Goal: Information Seeking & Learning: Check status

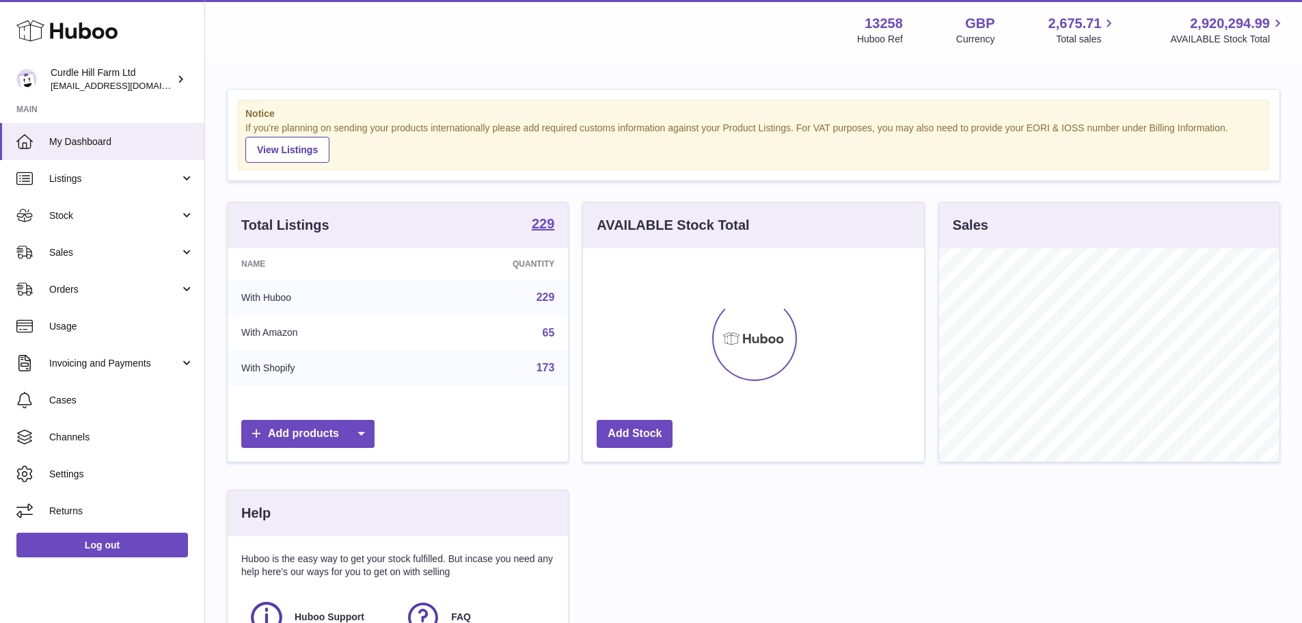
scroll to position [213, 344]
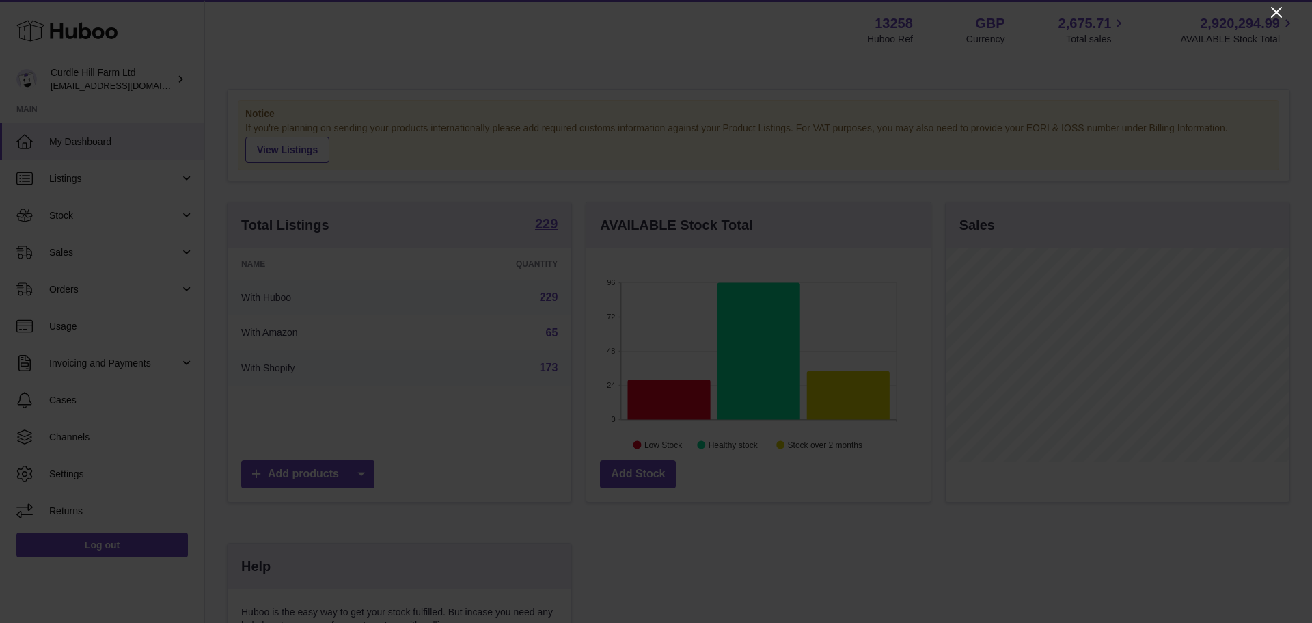
click at [1277, 10] on icon "Close" at bounding box center [1277, 12] width 16 height 16
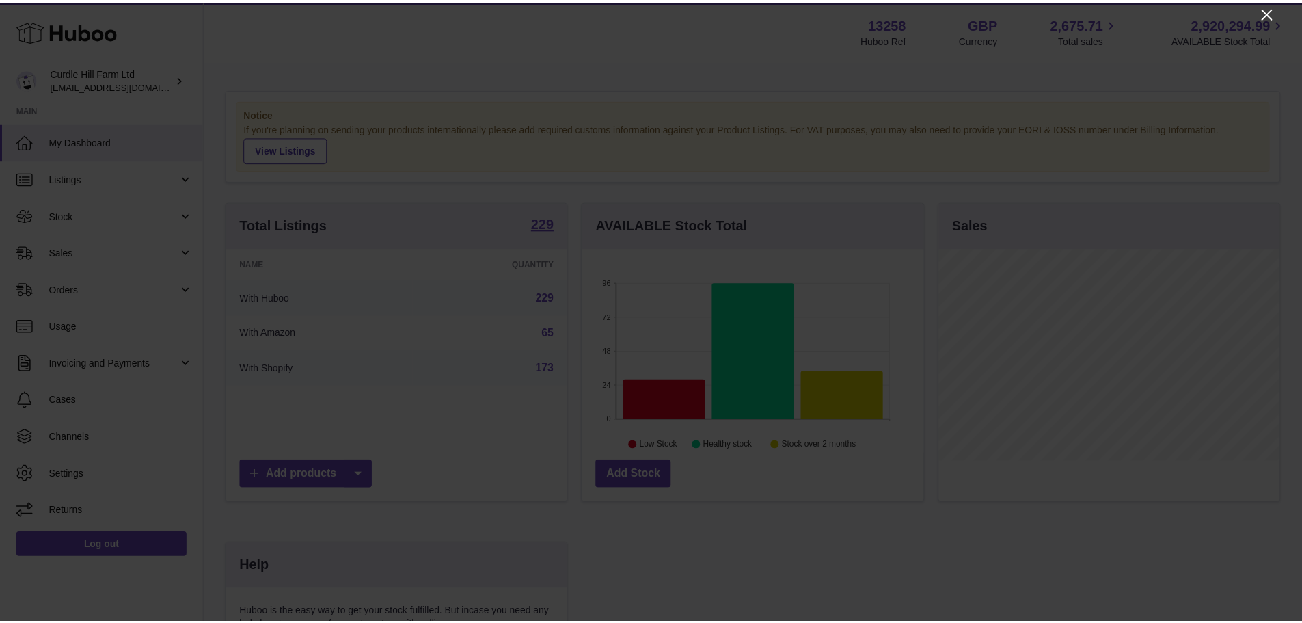
scroll to position [683298, 683171]
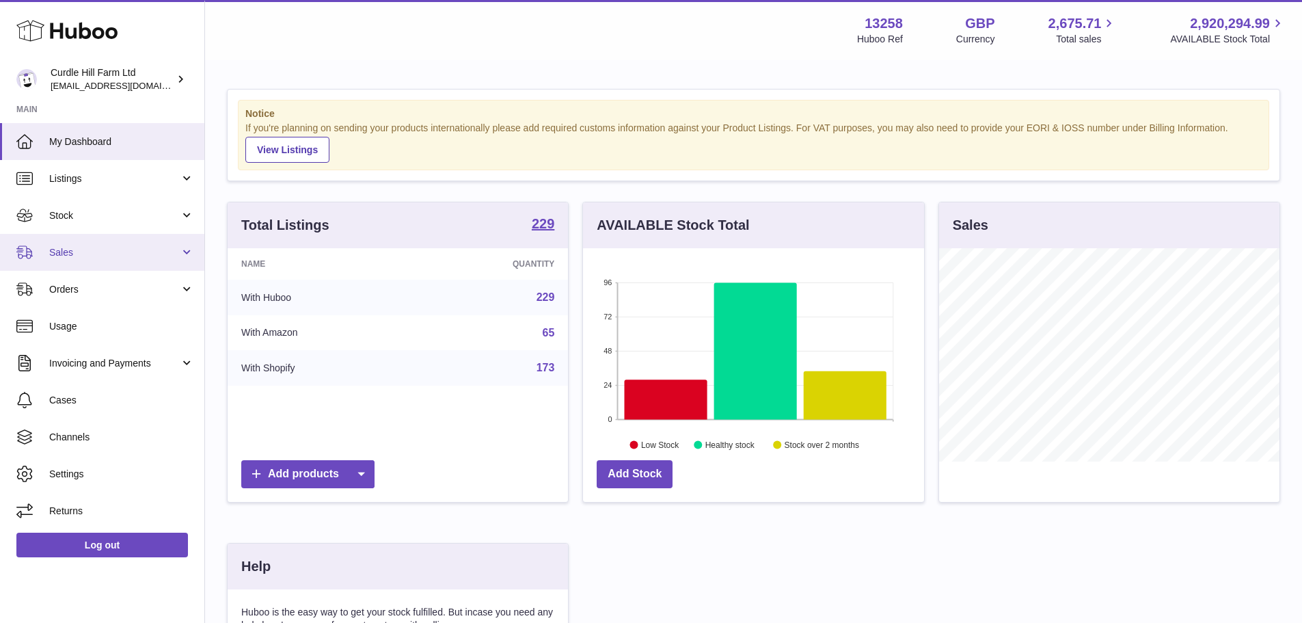
click at [70, 256] on span "Sales" at bounding box center [114, 252] width 131 height 13
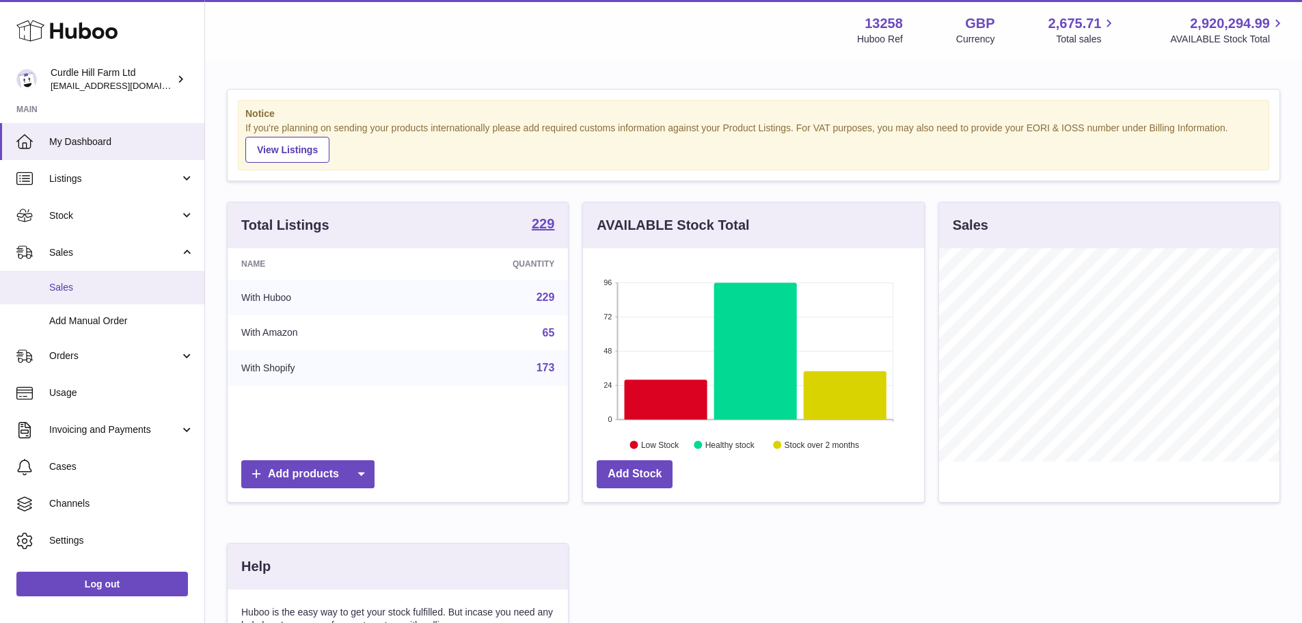
click at [76, 286] on span "Sales" at bounding box center [121, 287] width 145 height 13
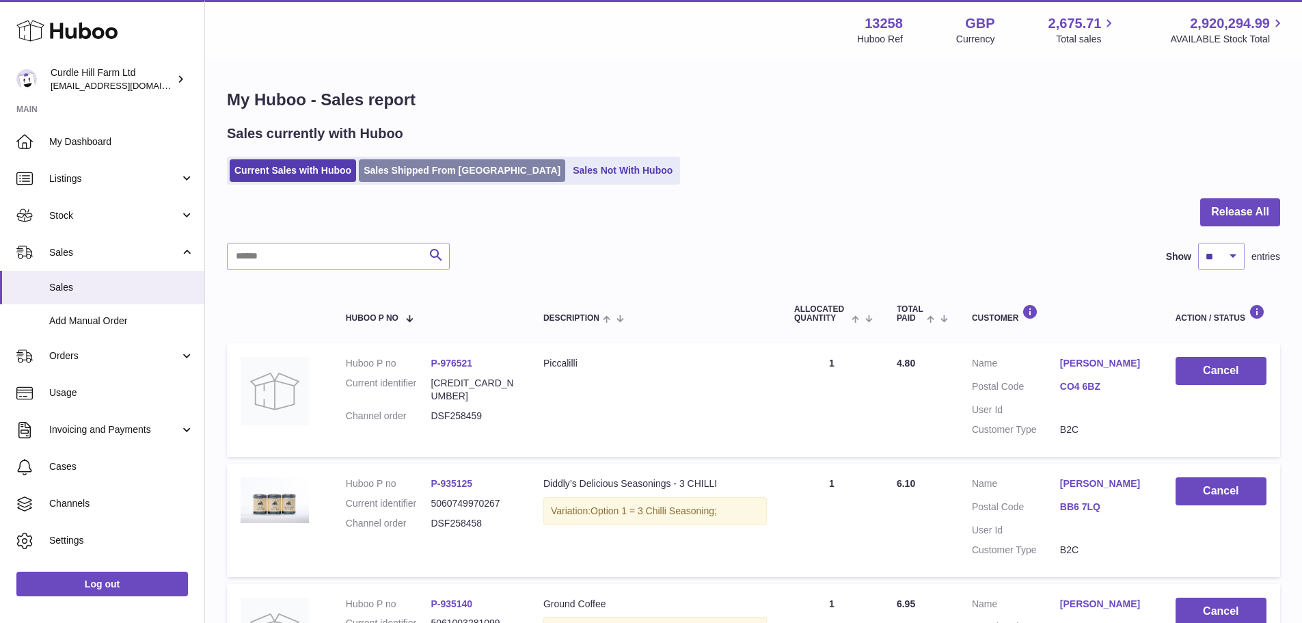
click at [424, 177] on link "Sales Shipped From [GEOGRAPHIC_DATA]" at bounding box center [462, 170] width 206 height 23
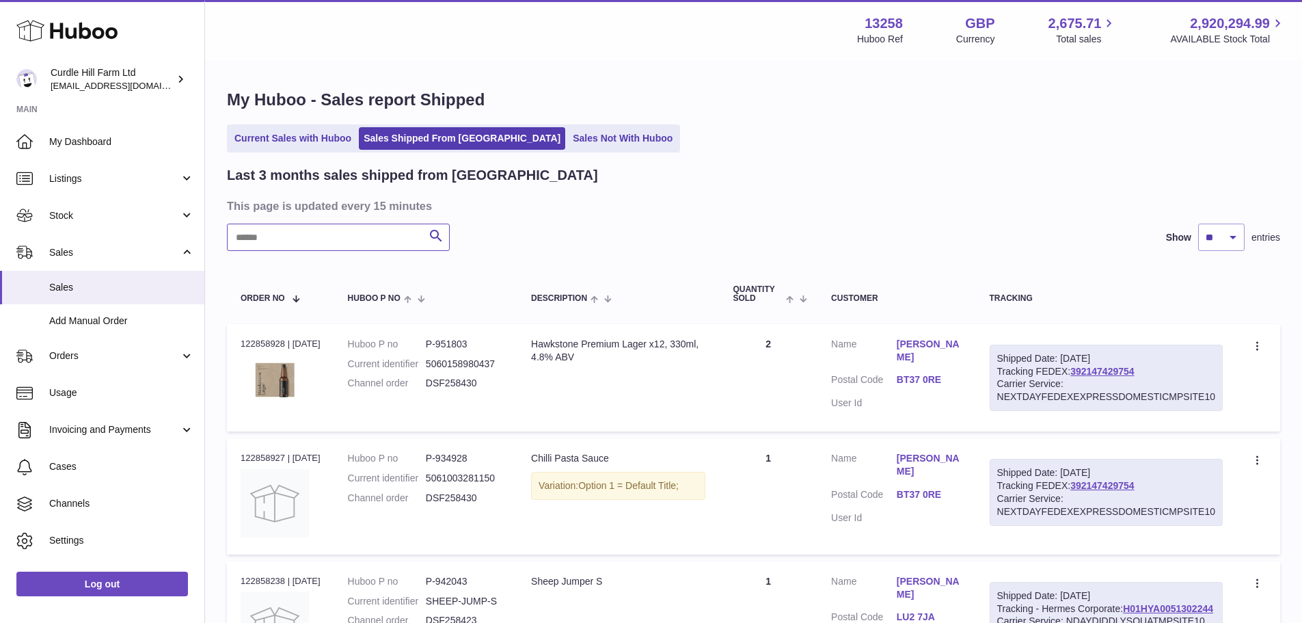
click at [341, 229] on input "text" at bounding box center [338, 237] width 223 height 27
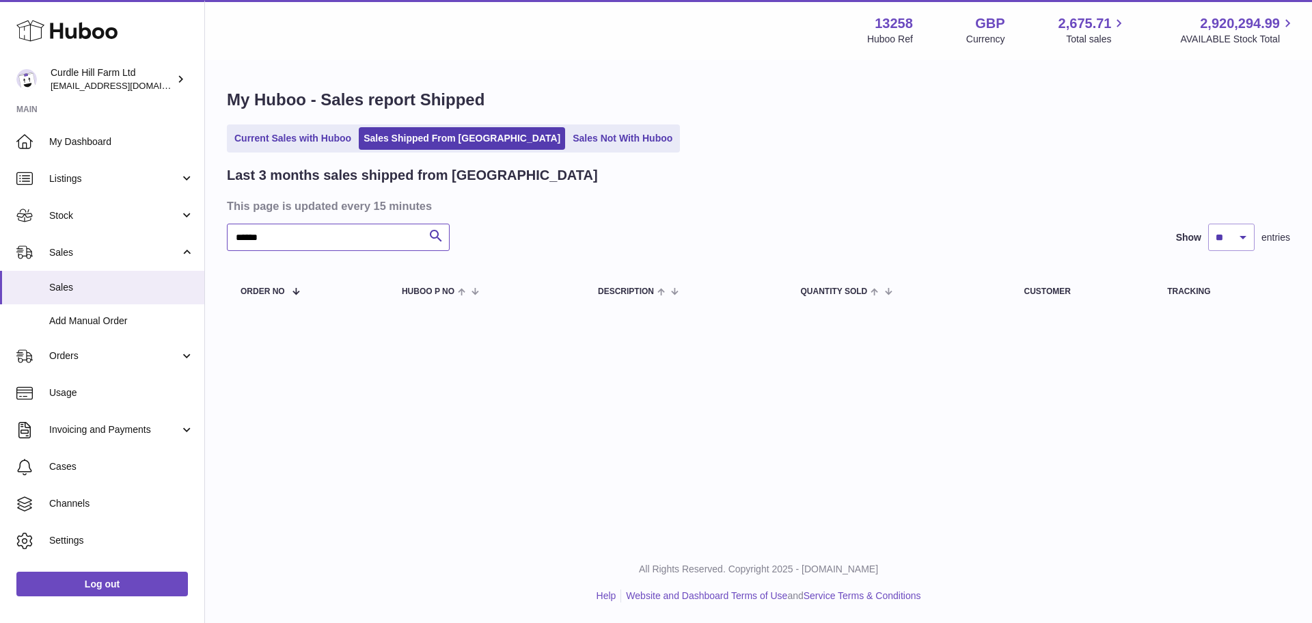
type input "****"
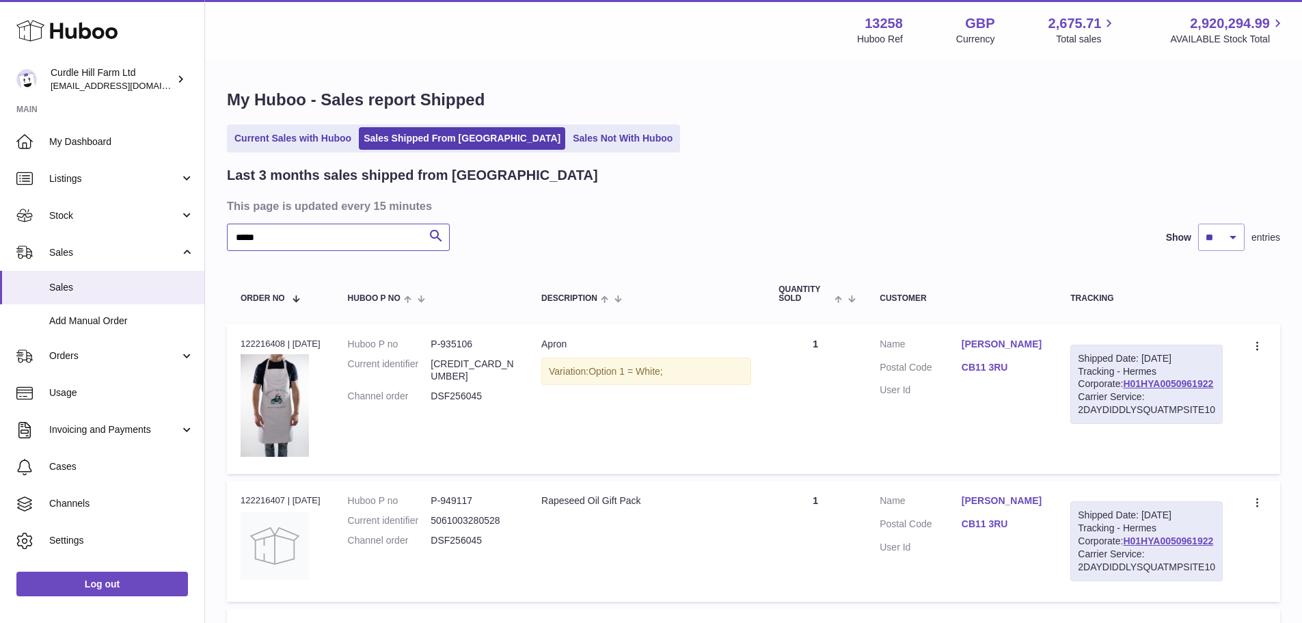
drag, startPoint x: 284, startPoint y: 236, endPoint x: 206, endPoint y: 249, distance: 79.0
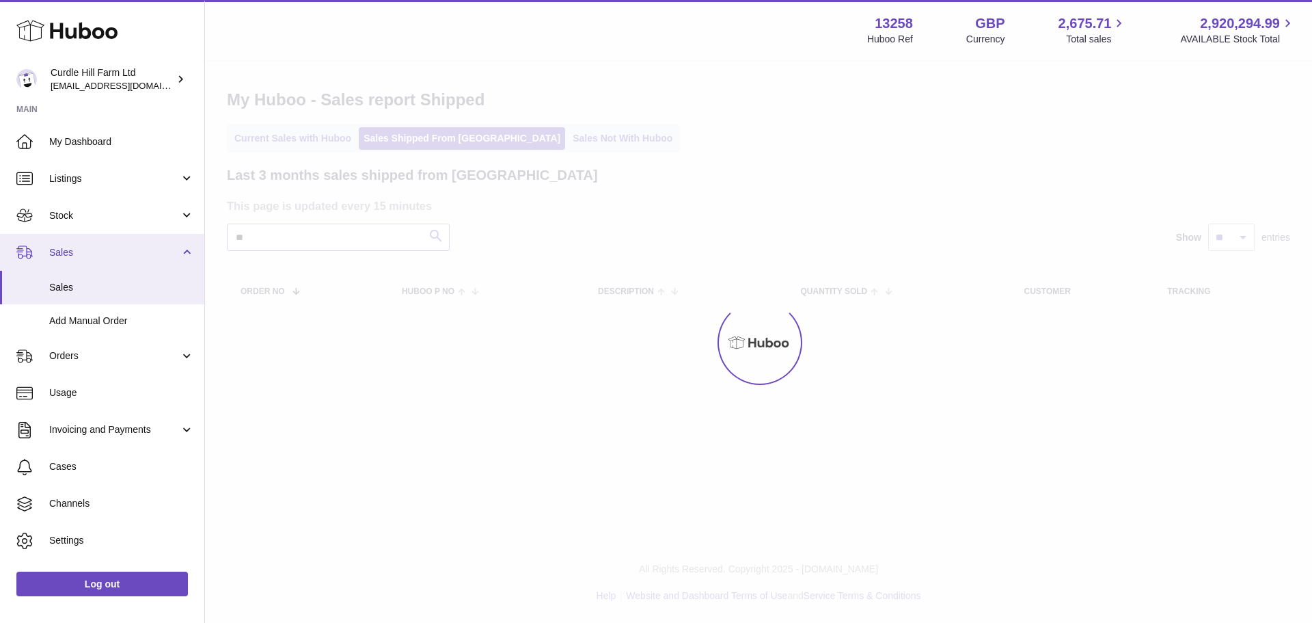
type input "*"
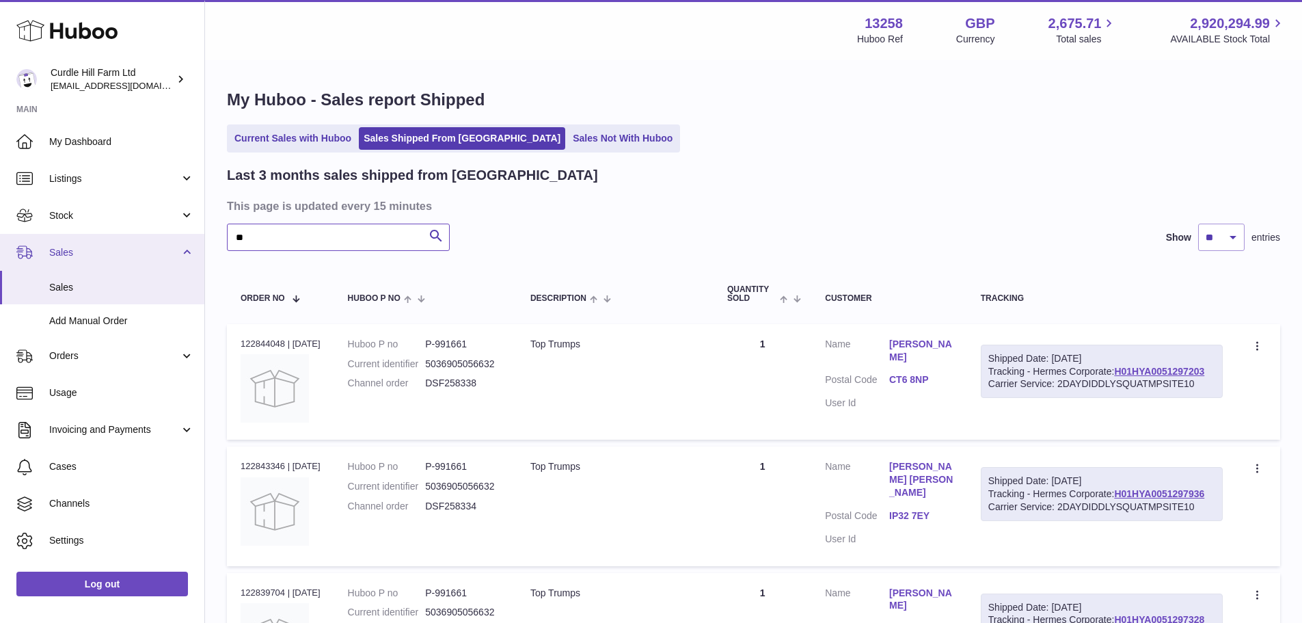
type input "*"
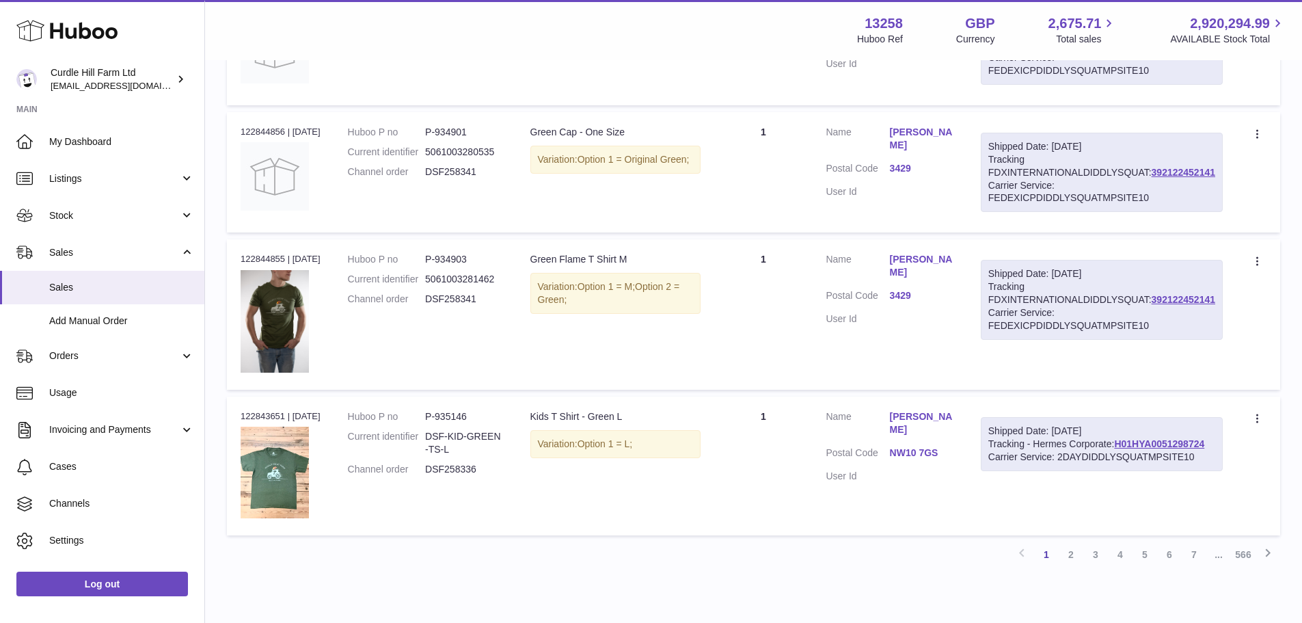
scroll to position [1230, 0]
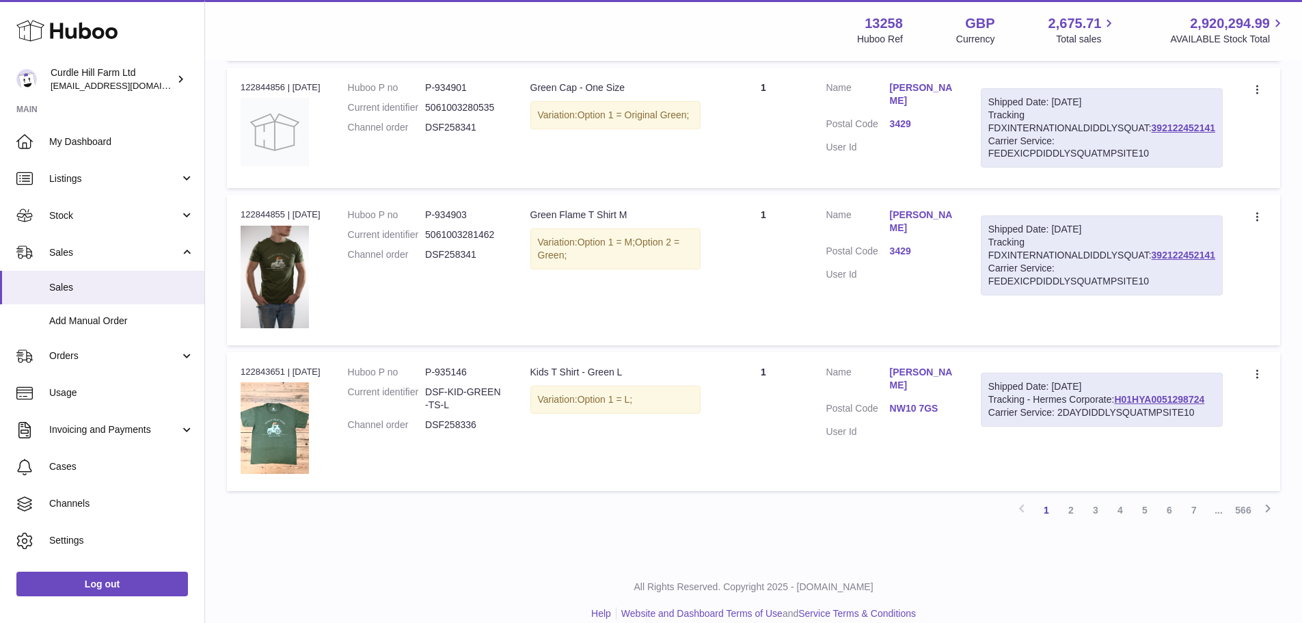
type input "*****"
